Goal: Task Accomplishment & Management: Manage account settings

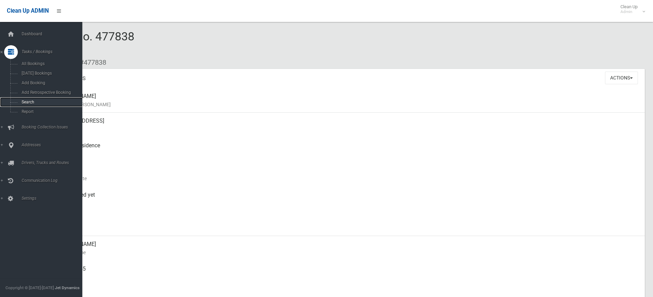
click at [24, 99] on link "Search" at bounding box center [43, 102] width 87 height 10
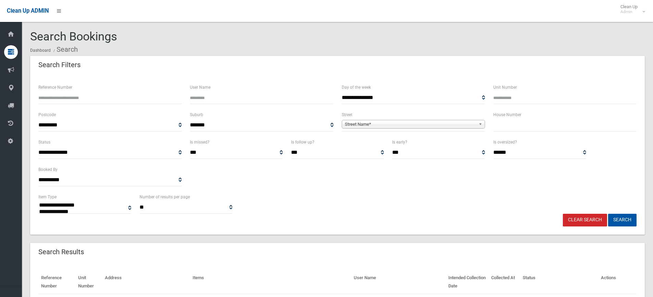
select select
click at [517, 131] on input "text" at bounding box center [564, 125] width 143 height 13
type input "**"
click at [477, 124] on link "Street Name*" at bounding box center [413, 124] width 143 height 9
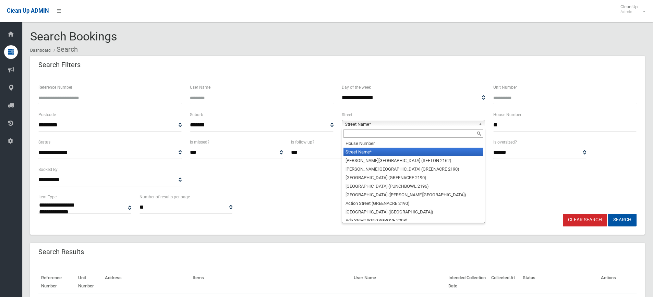
click at [435, 132] on input "text" at bounding box center [413, 133] width 140 height 8
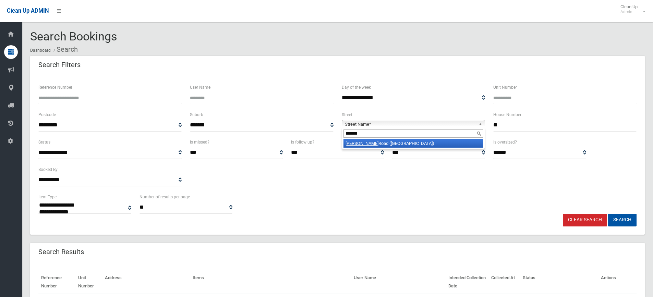
type input "*******"
click at [407, 140] on li "Yerrick Road (LAKEMBA 2195)" at bounding box center [413, 143] width 140 height 9
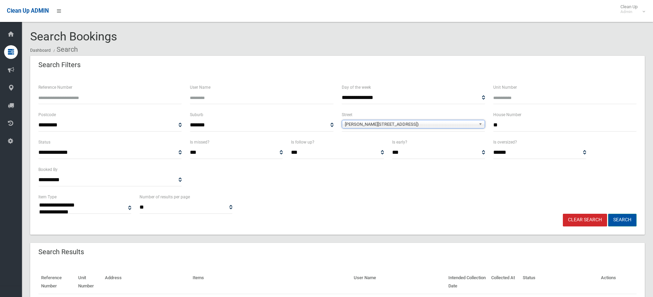
click at [626, 220] on button "Search" at bounding box center [622, 220] width 28 height 13
select select
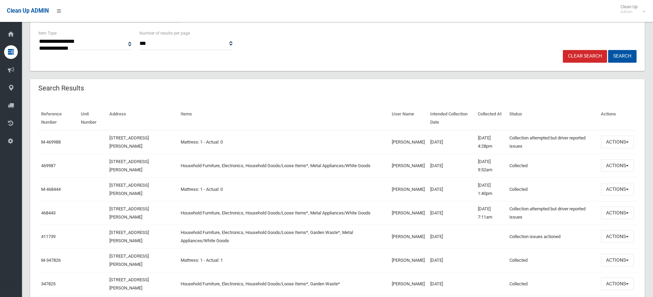
scroll to position [176, 0]
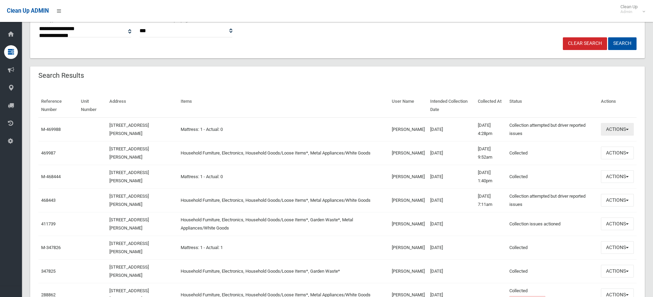
click at [627, 128] on button "Actions" at bounding box center [617, 129] width 33 height 13
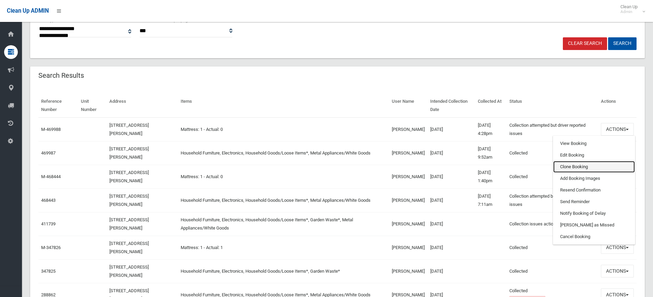
click at [588, 169] on link "Clone Booking" at bounding box center [594, 167] width 82 height 12
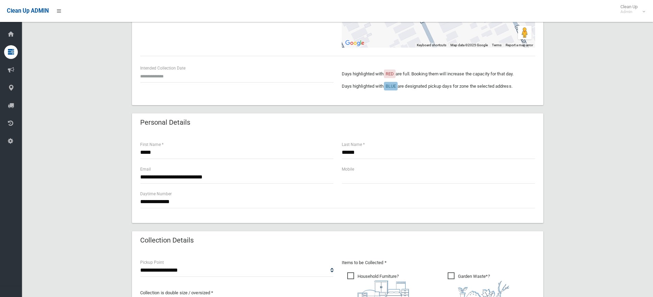
scroll to position [171, 0]
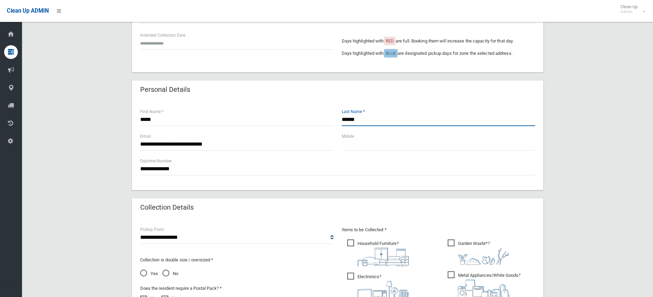
click at [363, 117] on input "******" at bounding box center [438, 119] width 193 height 13
type input "*"
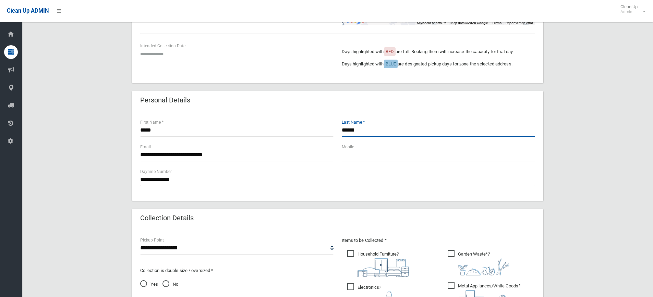
type input "******"
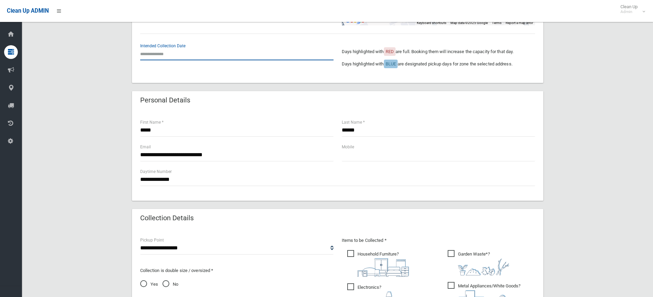
click at [151, 52] on input "text" at bounding box center [236, 54] width 193 height 13
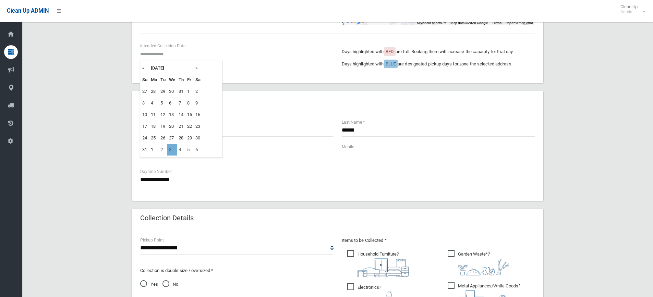
click at [173, 146] on td "3" at bounding box center [172, 150] width 10 height 12
type input "**********"
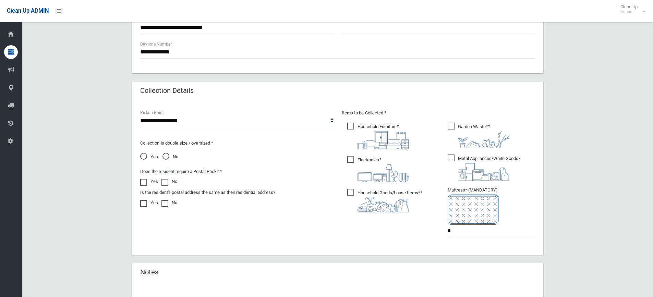
scroll to position [377, 0]
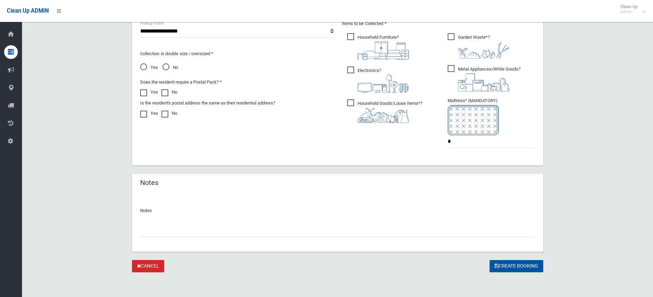
click at [507, 267] on button "Create Booking" at bounding box center [516, 266] width 54 height 13
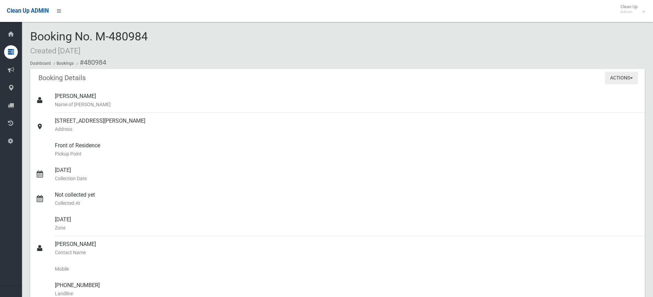
click at [633, 75] on button "Actions" at bounding box center [621, 78] width 33 height 13
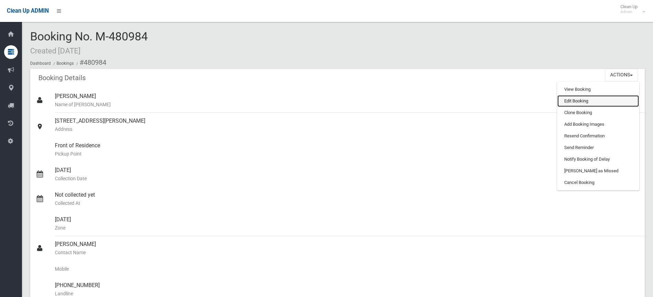
click at [587, 101] on link "Edit Booking" at bounding box center [598, 101] width 82 height 12
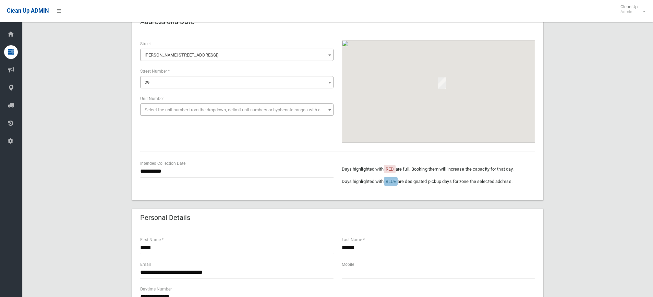
scroll to position [137, 0]
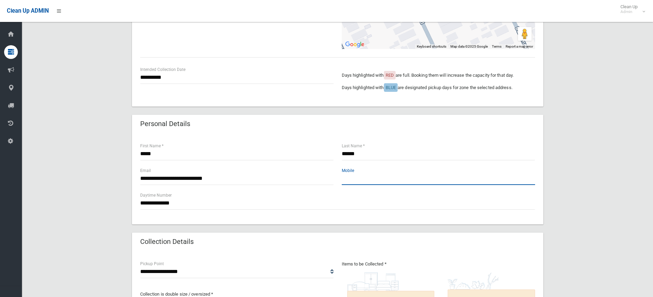
click at [356, 182] on input "text" at bounding box center [438, 178] width 193 height 13
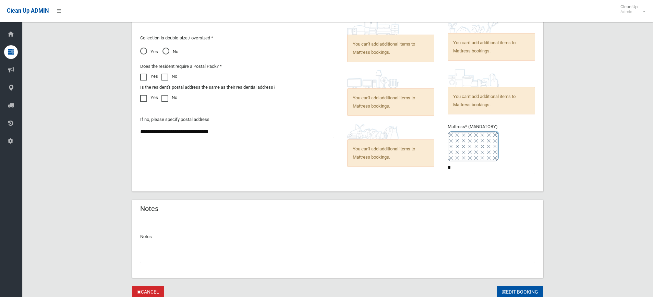
scroll to position [419, 0]
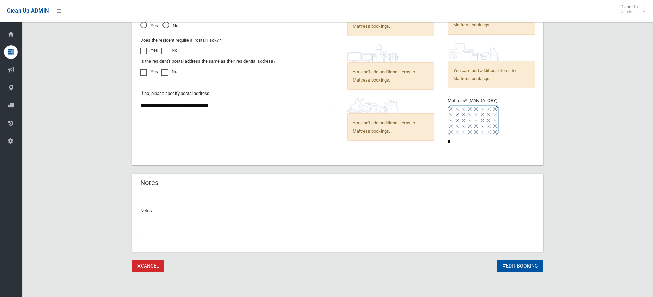
type input "**********"
click at [517, 265] on button "Edit Booking" at bounding box center [519, 266] width 47 height 13
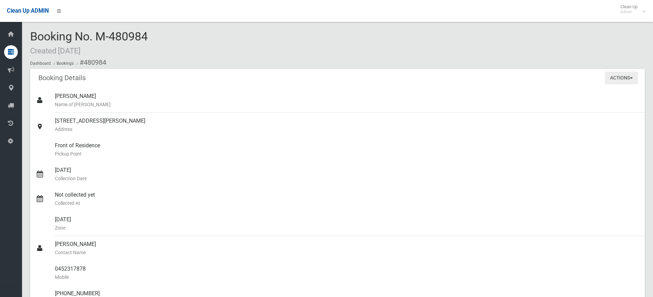
click at [631, 76] on button "Actions" at bounding box center [621, 78] width 33 height 13
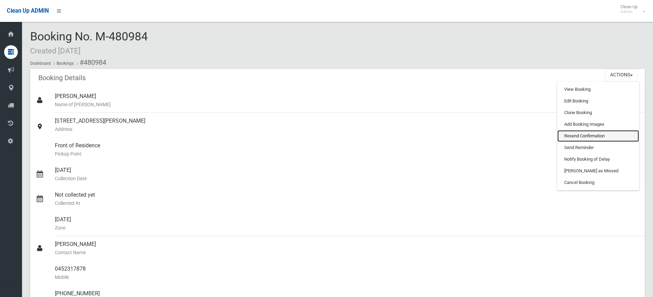
click at [597, 135] on link "Resend Confirmation" at bounding box center [598, 136] width 82 height 12
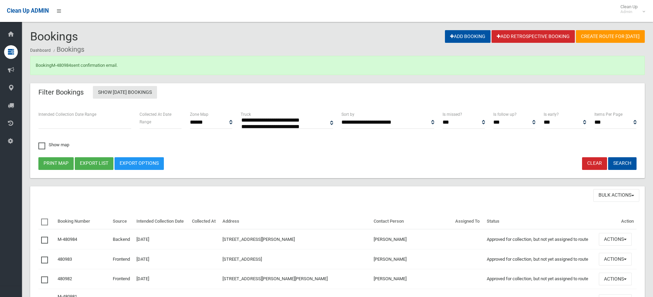
select select
